Goal: Find specific page/section: Find specific page/section

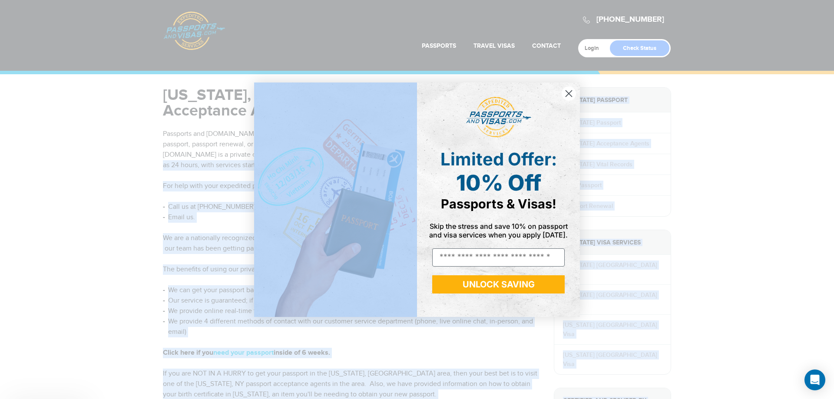
drag, startPoint x: 239, startPoint y: 135, endPoint x: 390, endPoint y: 140, distance: 150.8
click at [390, 140] on body "800-860-8610 Passports & Visas.com Login Check Status Passports Passport Renewa…" at bounding box center [417, 199] width 834 height 399
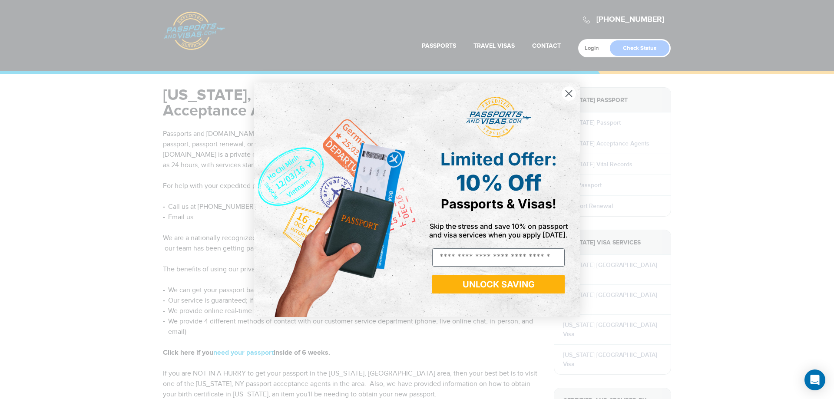
click at [375, 153] on img "POPUP Form" at bounding box center [335, 199] width 163 height 234
click at [571, 97] on circle "Close dialog" at bounding box center [568, 93] width 14 height 14
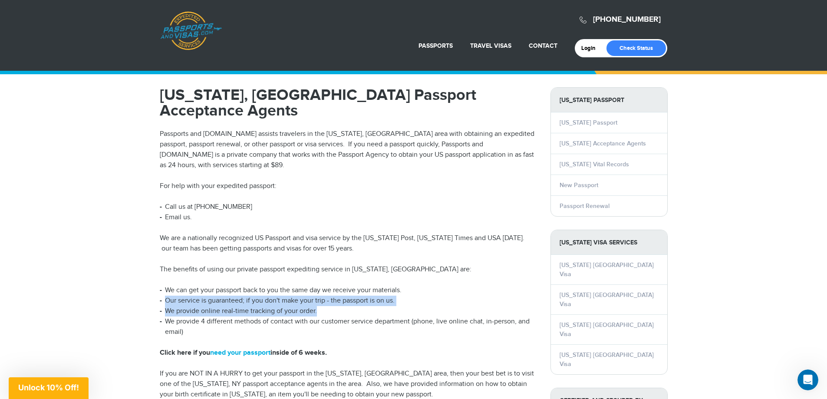
drag, startPoint x: 166, startPoint y: 273, endPoint x: 374, endPoint y: 282, distance: 208.2
click at [374, 285] on ul "We can get your passport back to you the same day we receive your materials. Ou…" at bounding box center [349, 311] width 378 height 52
click at [335, 306] on li "We provide online real-time tracking of your order." at bounding box center [349, 311] width 378 height 10
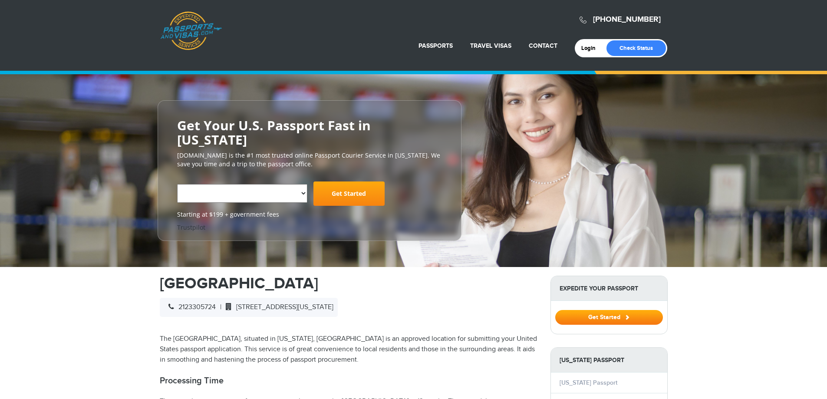
select select "**********"
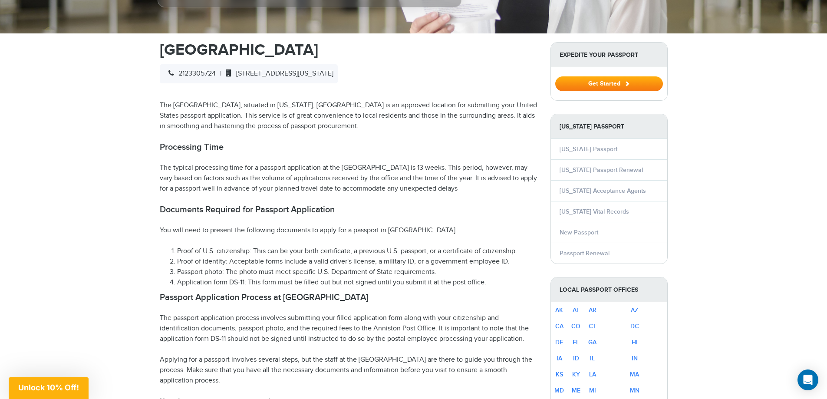
scroll to position [256, 0]
